Goal: Task Accomplishment & Management: Use online tool/utility

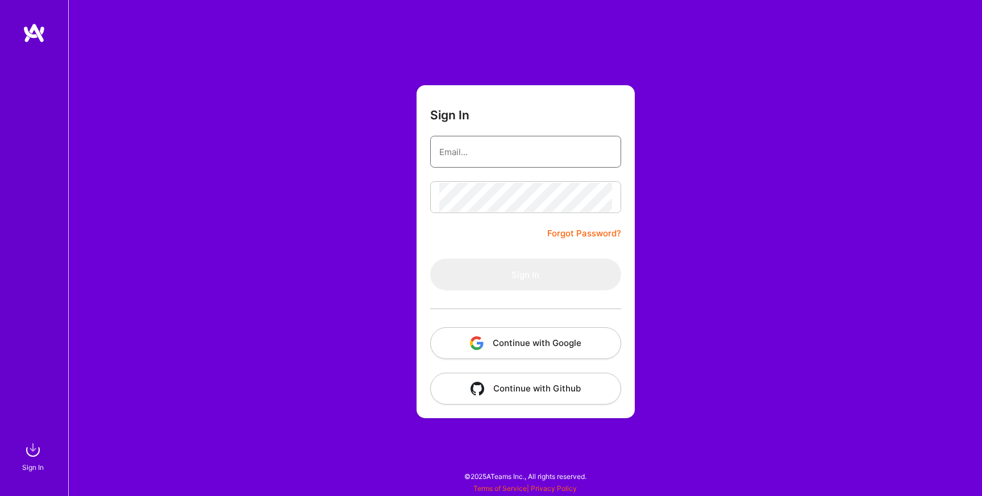
type input "[EMAIL_ADDRESS][DOMAIN_NAME]"
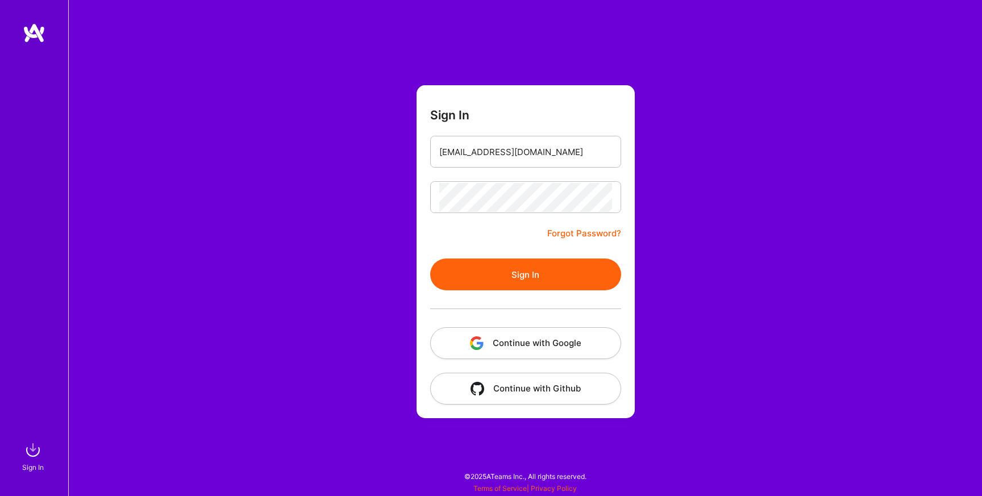
click at [488, 235] on form "Sign In [EMAIL_ADDRESS][DOMAIN_NAME] Forgot Password? Sign In Continue with Goo…" at bounding box center [525, 251] width 218 height 333
click at [504, 277] on button "Sign In" at bounding box center [525, 274] width 191 height 32
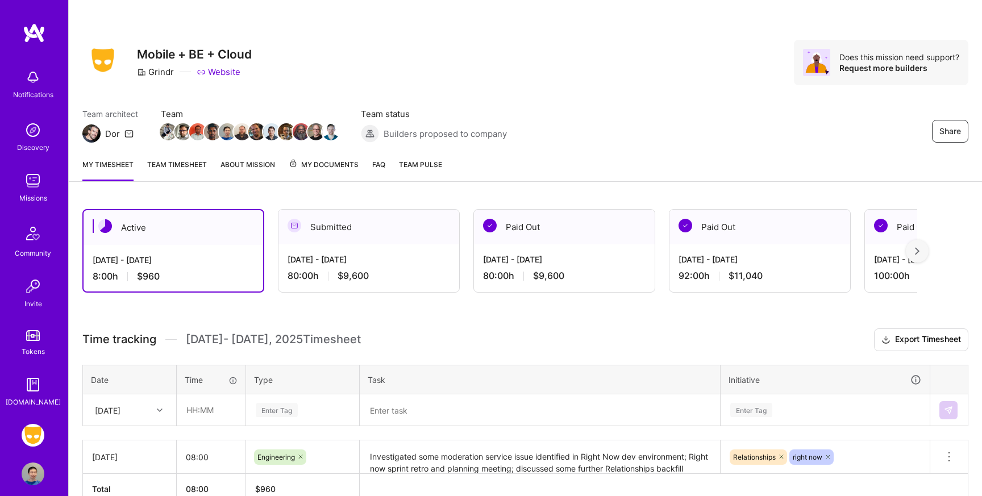
scroll to position [64, 0]
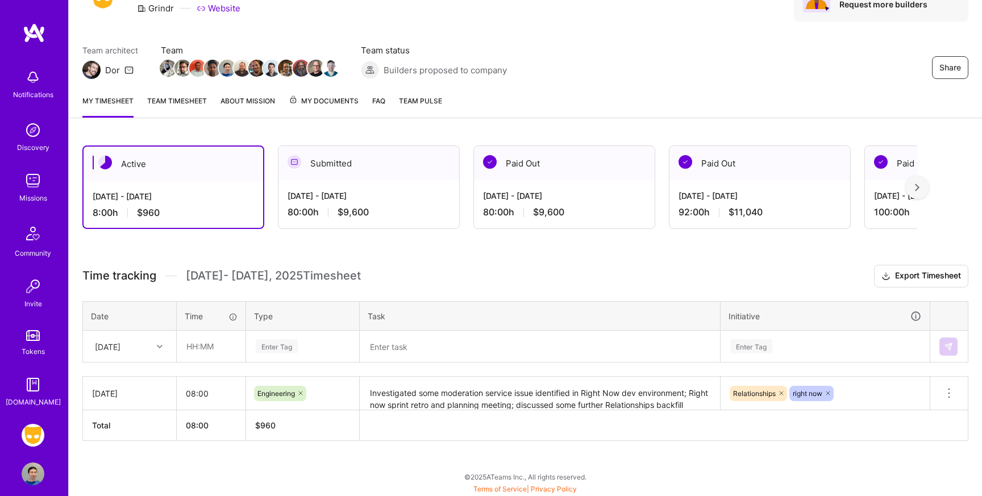
click at [186, 97] on link "Team timesheet" at bounding box center [177, 106] width 60 height 23
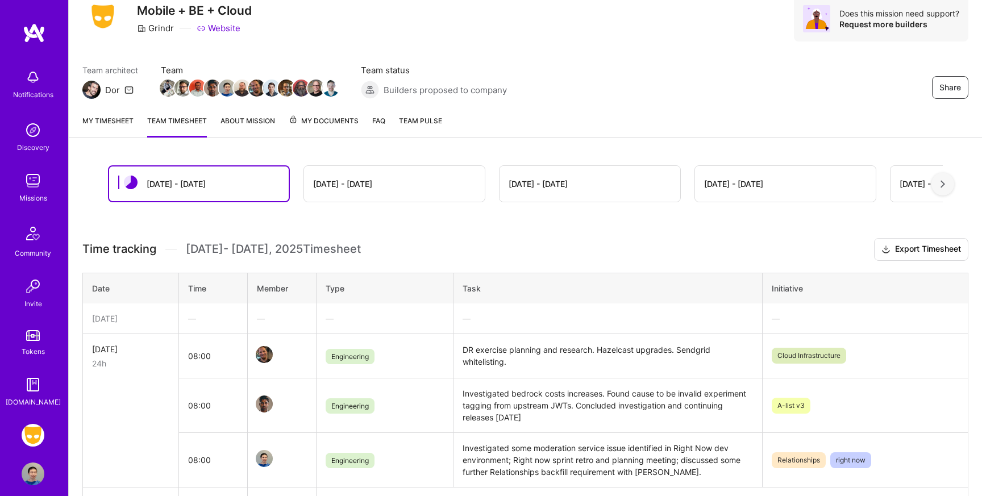
scroll to position [121, 0]
